Goal: Find specific page/section: Find specific page/section

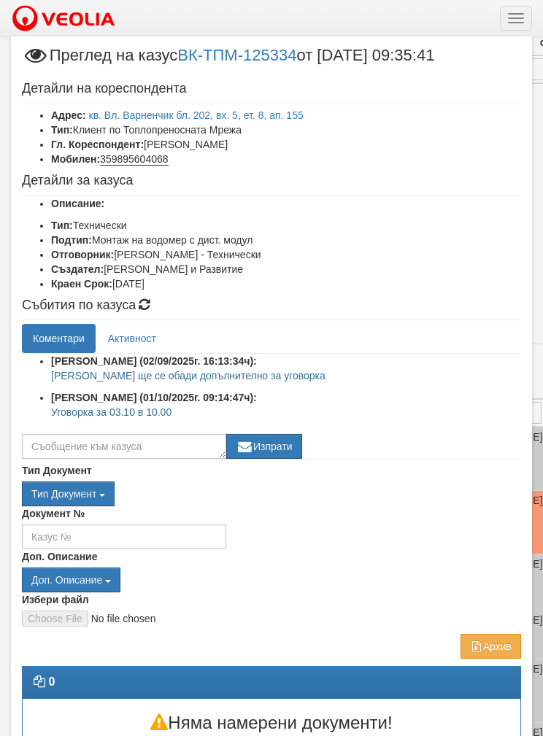
select select "40"
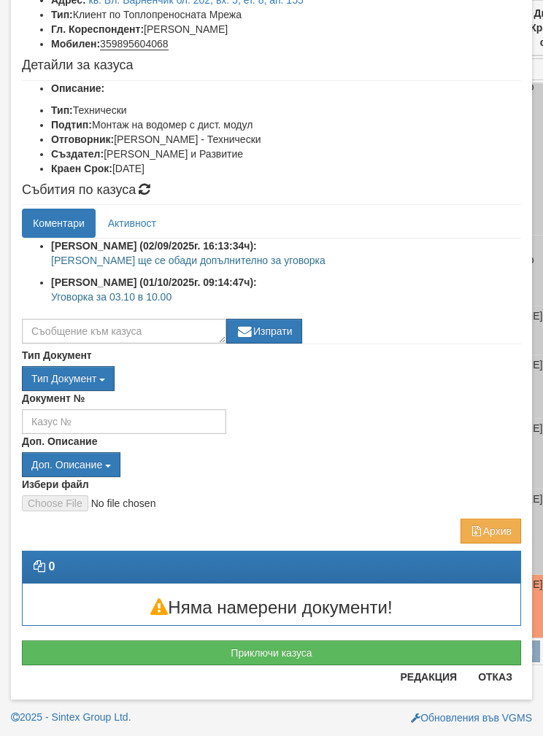
scroll to position [115, 0]
click at [498, 686] on button "Отказ" at bounding box center [495, 676] width 52 height 23
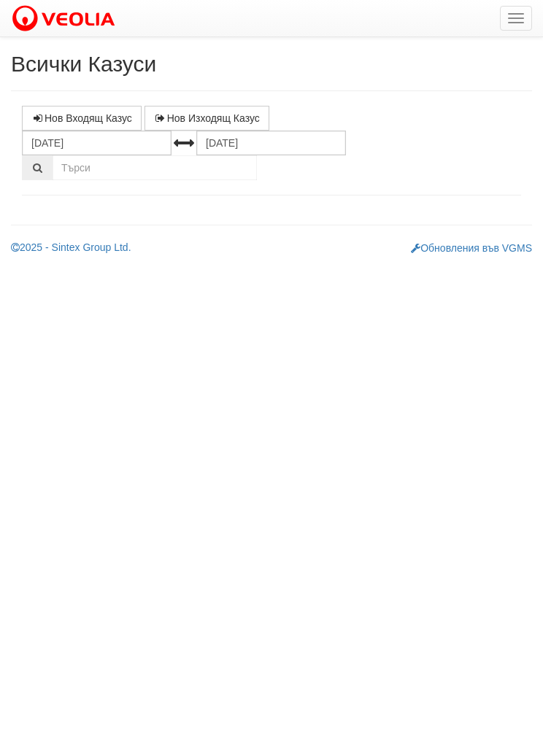
select select "1"
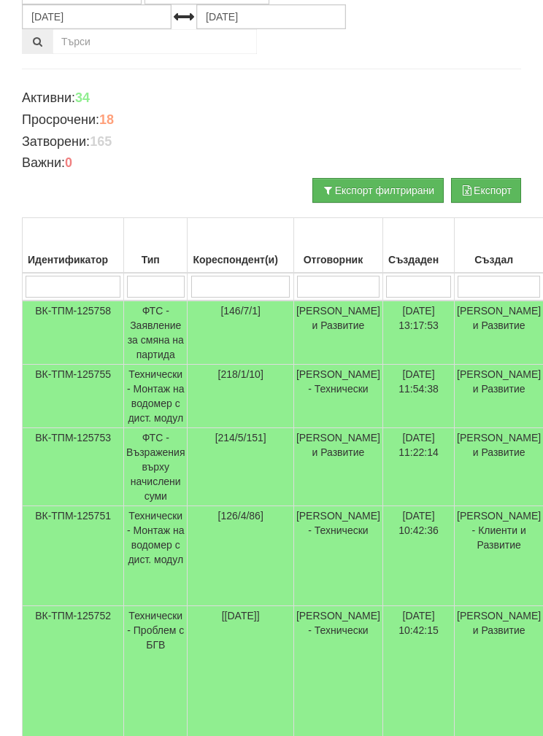
scroll to position [112, 0]
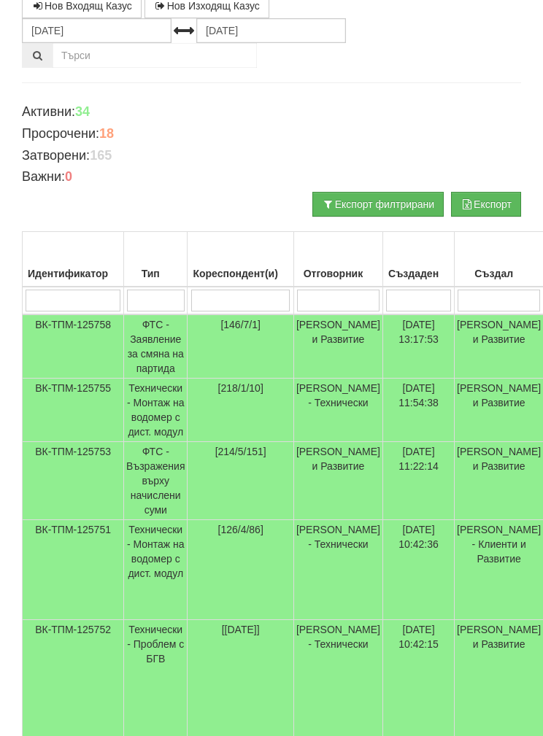
click at [140, 413] on td "Технически - Монтаж на водомер с дист. модул" at bounding box center [155, 410] width 63 height 63
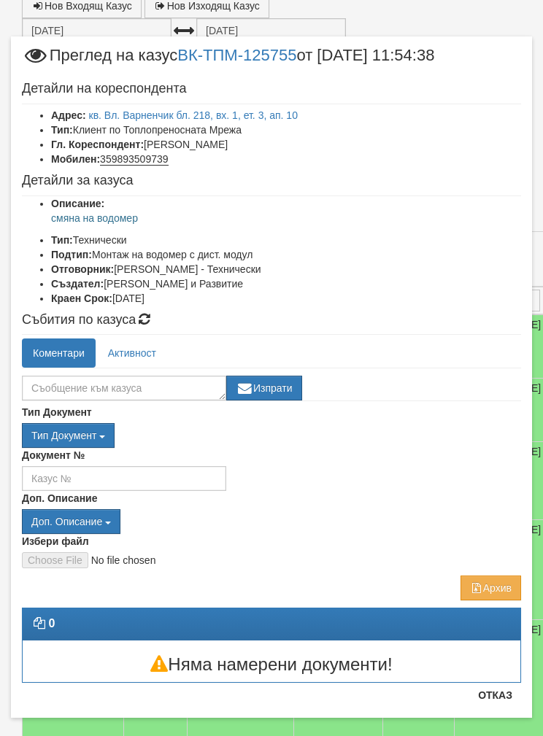
click at [146, 113] on link "кв. Вл. Варненчик бл. 218, вх. 1, ет. 3, ап. 10" at bounding box center [193, 115] width 209 height 12
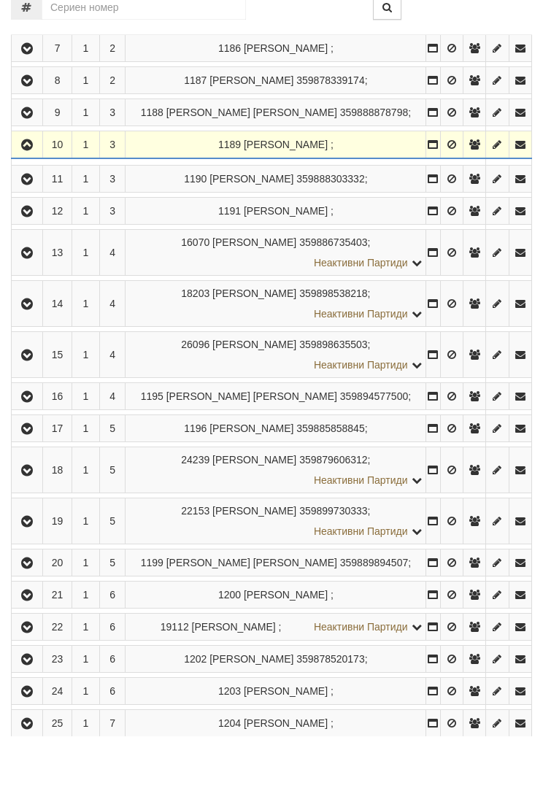
scroll to position [626, 0]
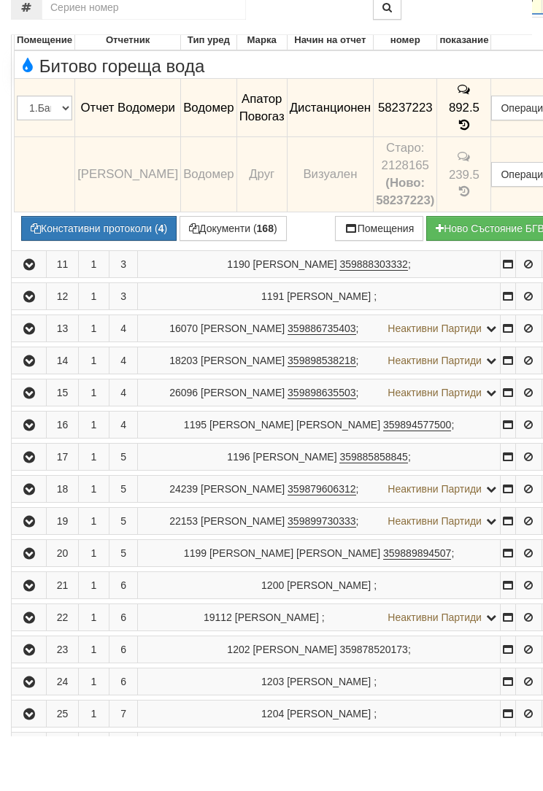
click at [69, 271] on button "Констативни протоколи ( 4 )" at bounding box center [98, 283] width 155 height 25
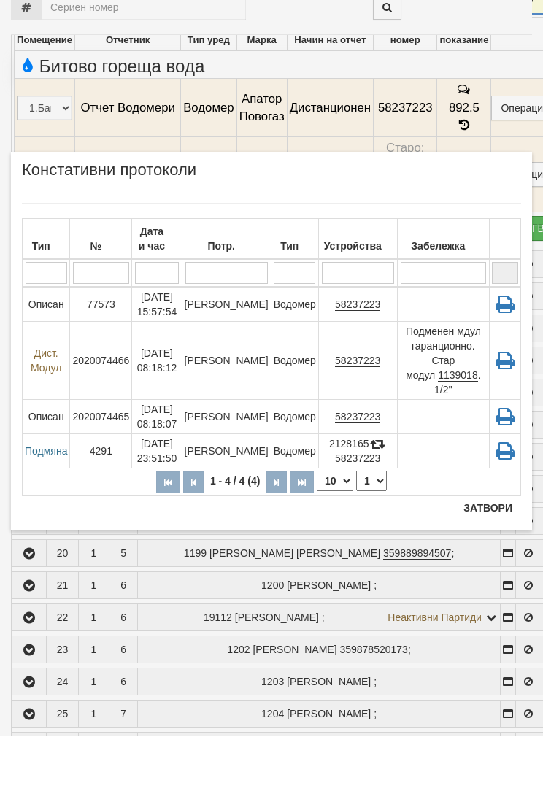
click at [489, 551] on button "Затвори" at bounding box center [487, 562] width 66 height 23
